Goal: Task Accomplishment & Management: Use online tool/utility

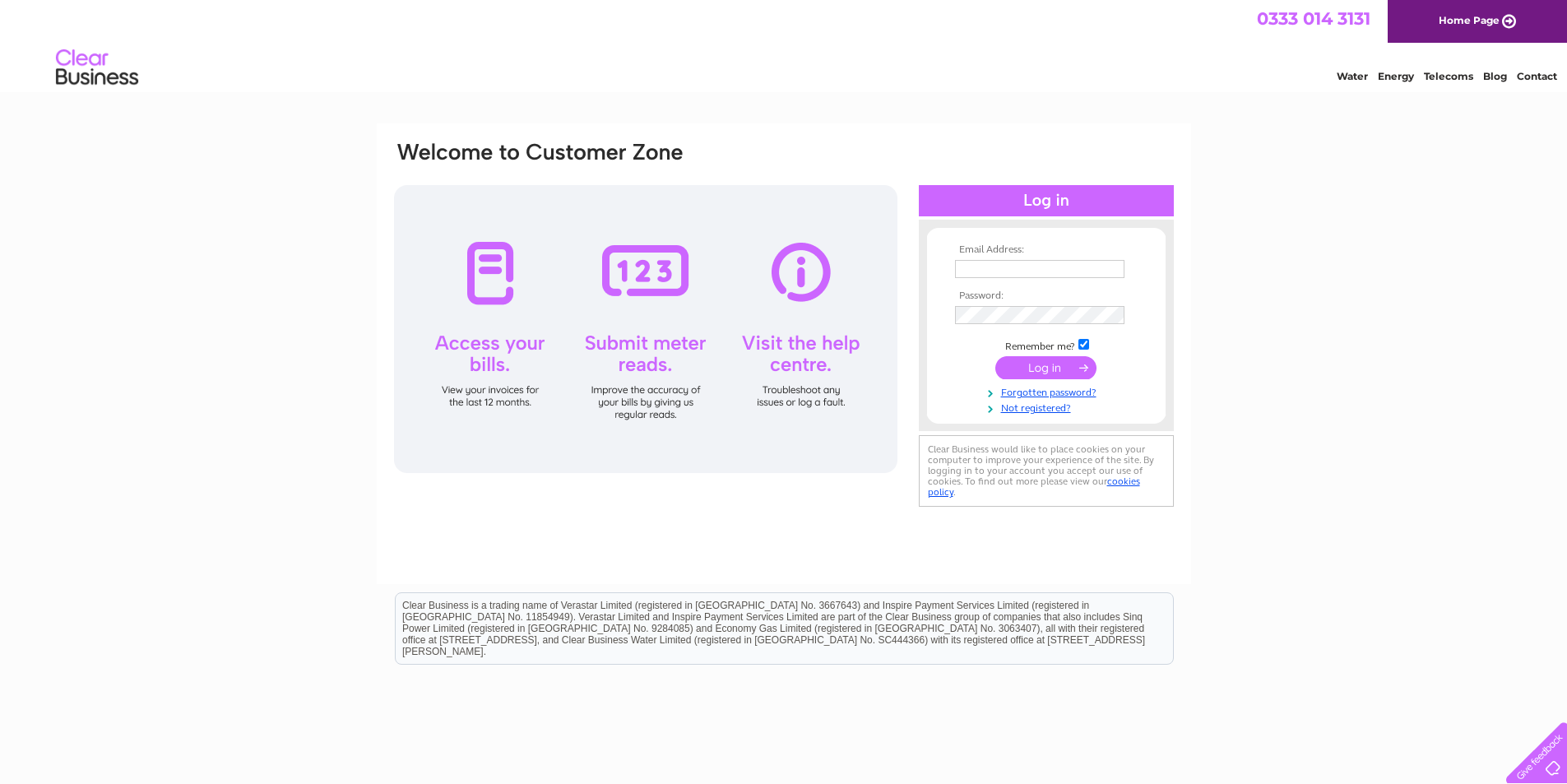
type input "gemmawilkinson221@hotmail.com"
click at [1054, 366] on input "submit" at bounding box center [1047, 367] width 102 height 23
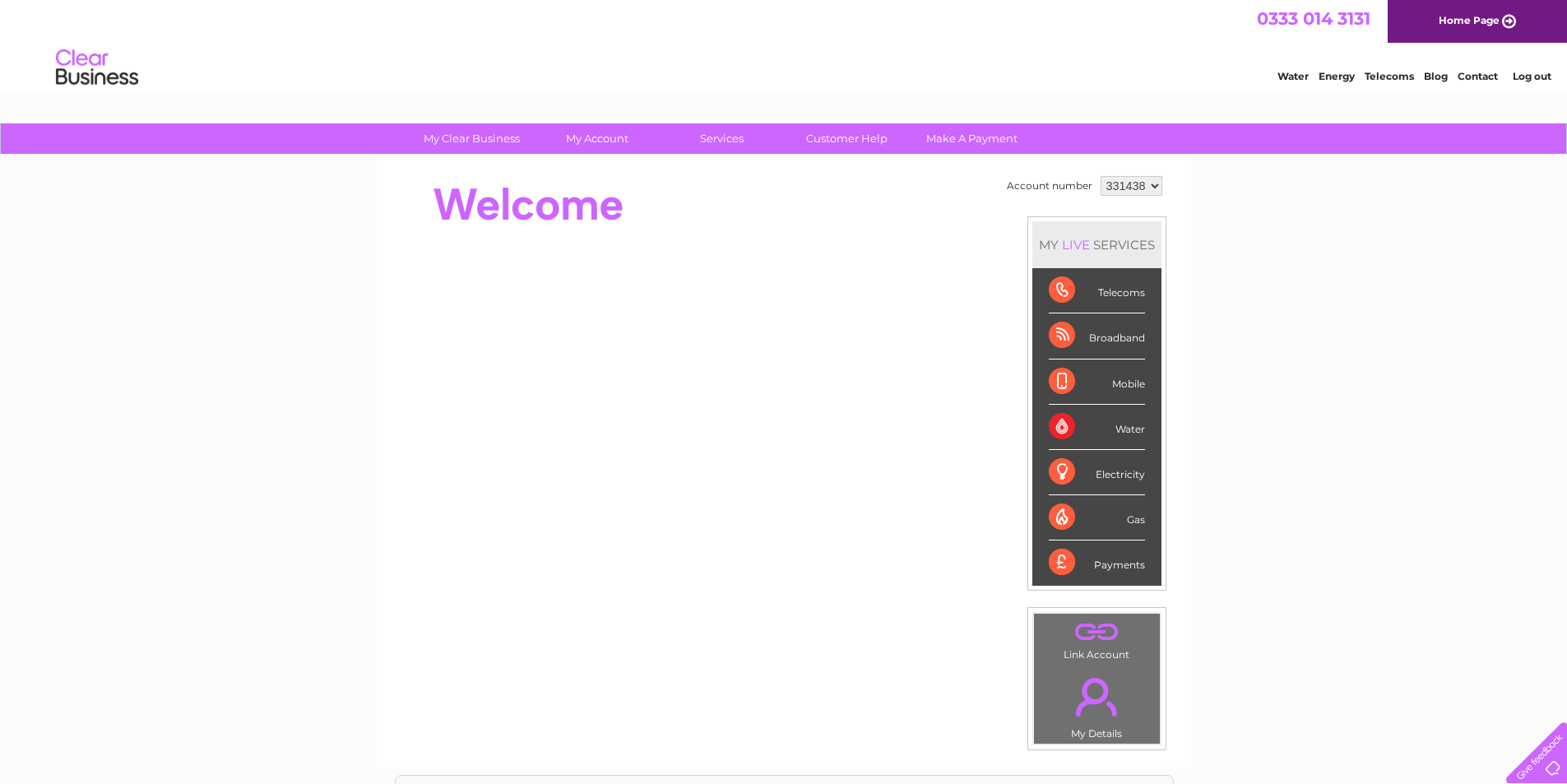
click at [1102, 293] on div "Telecoms" at bounding box center [1097, 290] width 96 height 45
click at [1116, 282] on div "Telecoms" at bounding box center [1097, 290] width 96 height 45
click at [1035, 286] on li "Telecoms" at bounding box center [1097, 290] width 129 height 45
click at [1049, 287] on div "Telecoms" at bounding box center [1097, 290] width 96 height 45
click at [1055, 289] on div "Telecoms" at bounding box center [1097, 290] width 96 height 45
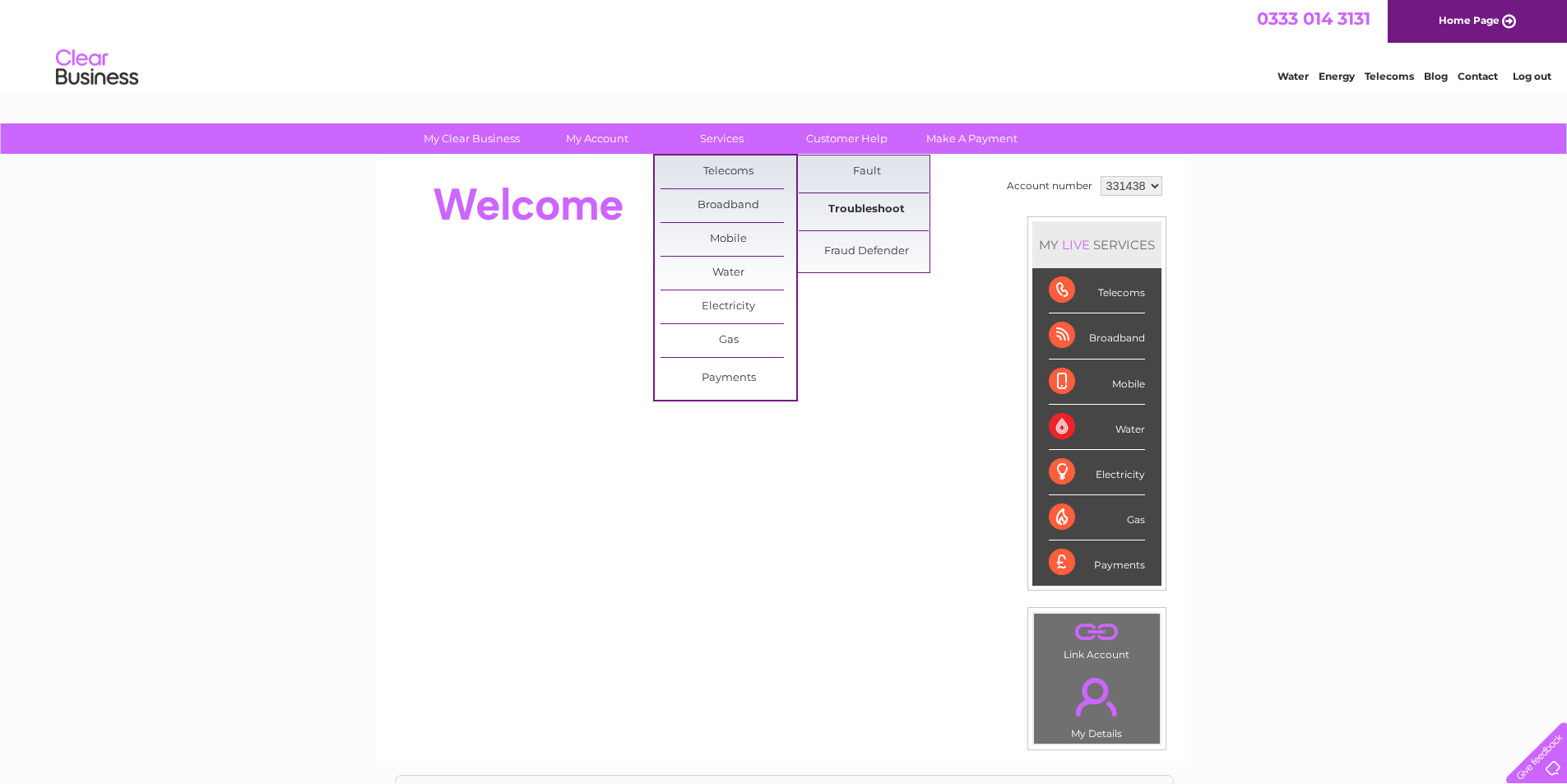
click at [854, 211] on link "Troubleshoot" at bounding box center [866, 209] width 135 height 33
click at [852, 211] on link "Troubleshoot" at bounding box center [866, 209] width 135 height 33
